Goal: Check status: Check status

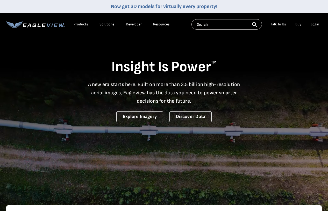
click at [317, 26] on div "Login" at bounding box center [315, 24] width 9 height 5
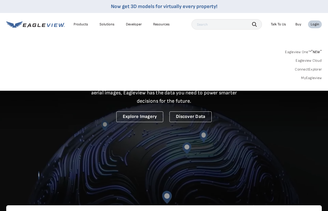
click at [309, 79] on link "MyEagleview" at bounding box center [311, 78] width 21 height 5
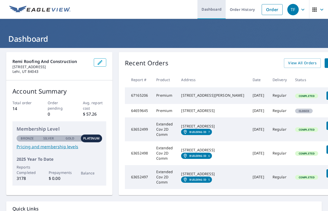
click at [218, 11] on link "Dashboard" at bounding box center [212, 9] width 28 height 19
click at [304, 11] on icon "button" at bounding box center [303, 9] width 6 height 6
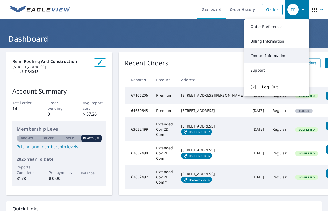
click at [271, 58] on link "Contact Information" at bounding box center [277, 56] width 65 height 15
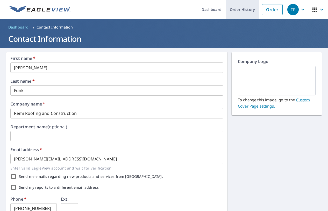
click at [241, 9] on link "Order History" at bounding box center [242, 9] width 33 height 19
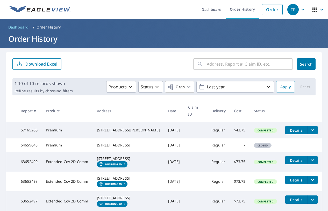
click at [294, 130] on span "Details" at bounding box center [297, 130] width 16 height 5
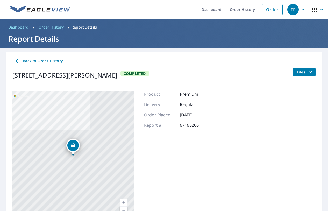
scroll to position [31, 0]
click at [22, 26] on span "Dashboard" at bounding box center [18, 27] width 20 height 5
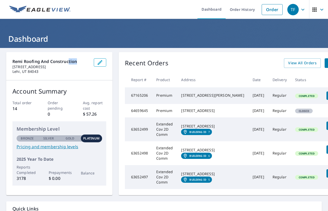
drag, startPoint x: 77, startPoint y: 62, endPoint x: 68, endPoint y: 62, distance: 8.6
click at [68, 62] on p "Remi Roofing and Construction" at bounding box center [50, 61] width 77 height 6
click at [70, 76] on div "Remi Roofing and Construction 1800 W Ashton Blvd Lehi, UT 84043" at bounding box center [59, 66] width 106 height 28
